Goal: Information Seeking & Learning: Find specific fact

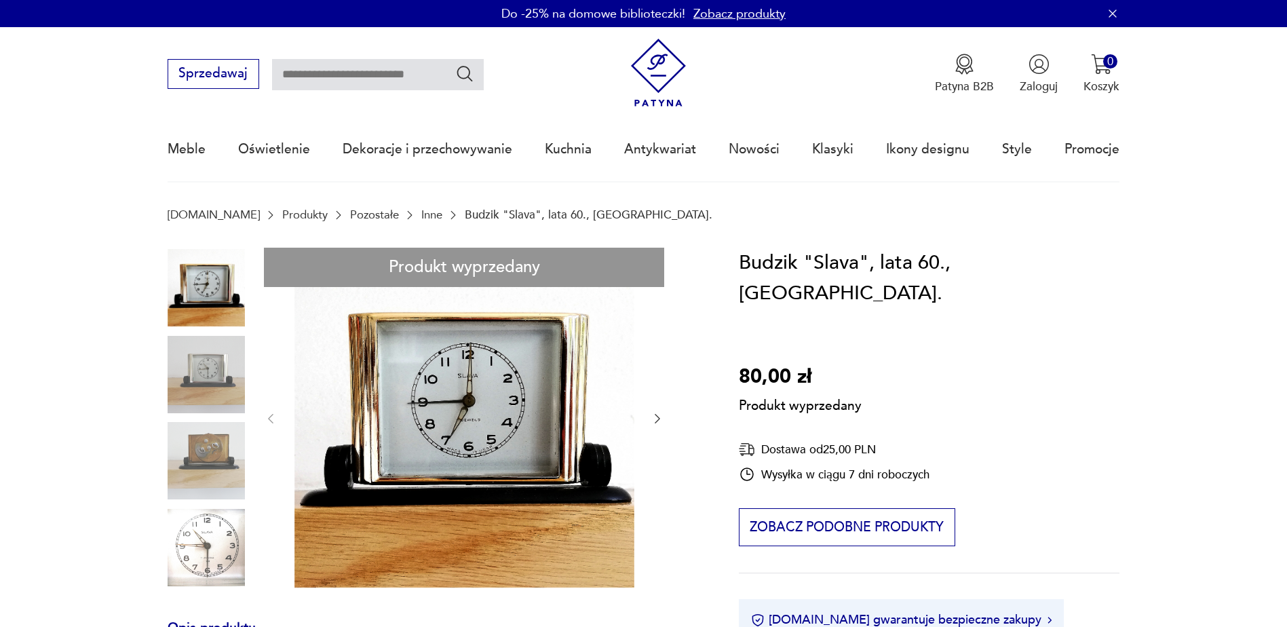
scroll to position [339, 0]
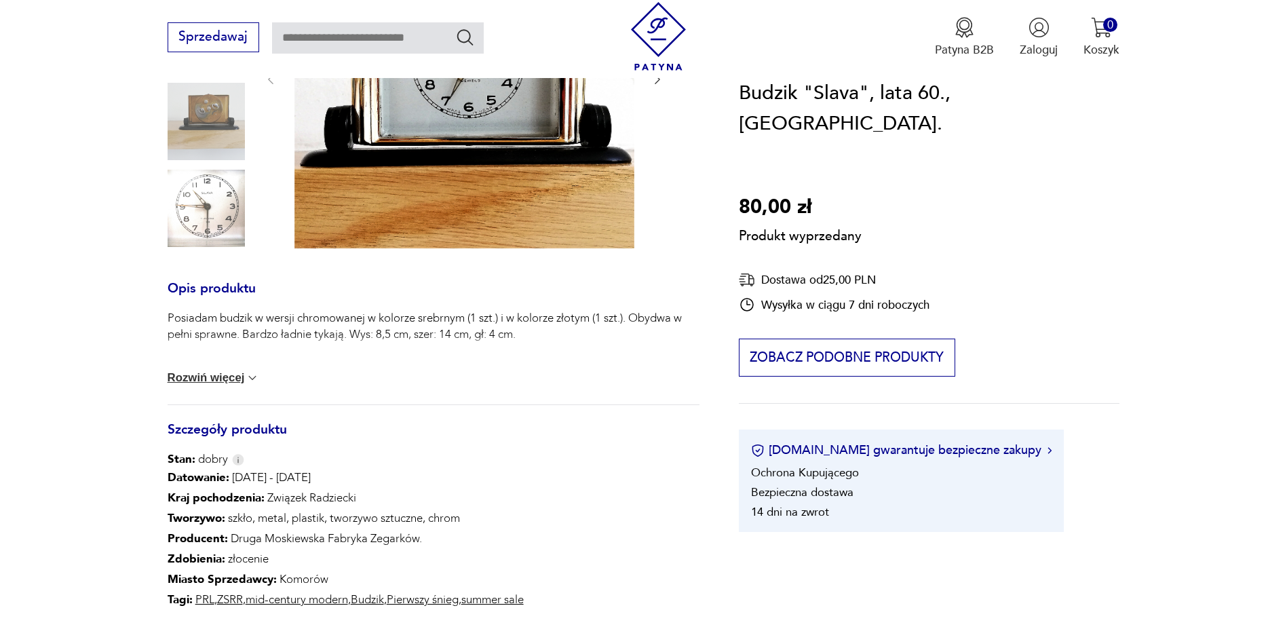
click at [251, 374] on img at bounding box center [253, 378] width 14 height 14
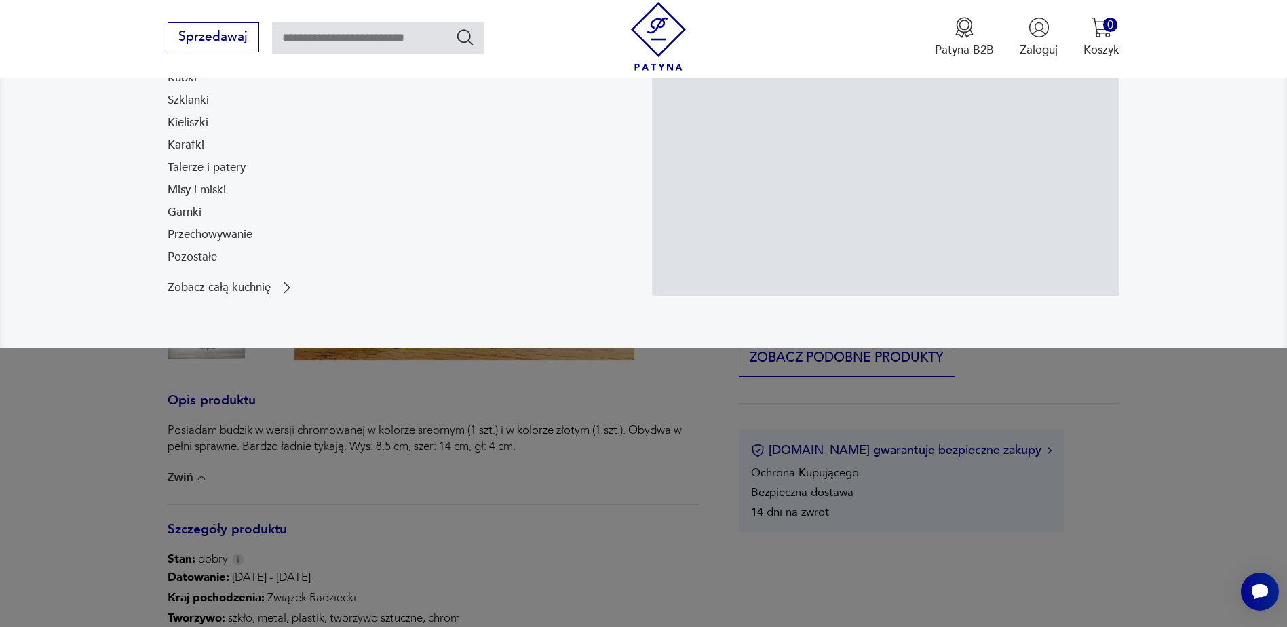
scroll to position [407, 0]
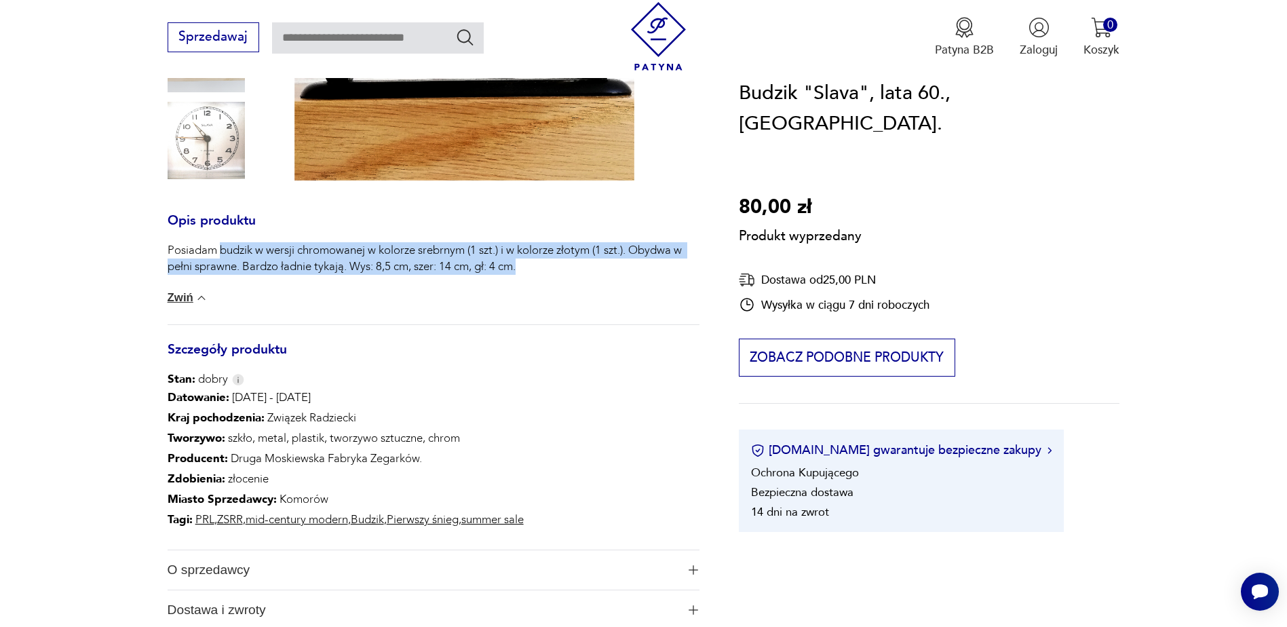
drag, startPoint x: 220, startPoint y: 248, endPoint x: 546, endPoint y: 262, distance: 325.9
click at [546, 262] on p "Posiadam budzik w wersji chromowanej w kolorze srebrnym (1 szt.) i w kolorze zł…" at bounding box center [434, 258] width 532 height 33
drag, startPoint x: 546, startPoint y: 262, endPoint x: 509, endPoint y: 256, distance: 37.9
copy p "budzik w wersji chromowanej w kolorze srebrnym (1 szt.) i w kolorze złotym (1 s…"
